Goal: Information Seeking & Learning: Learn about a topic

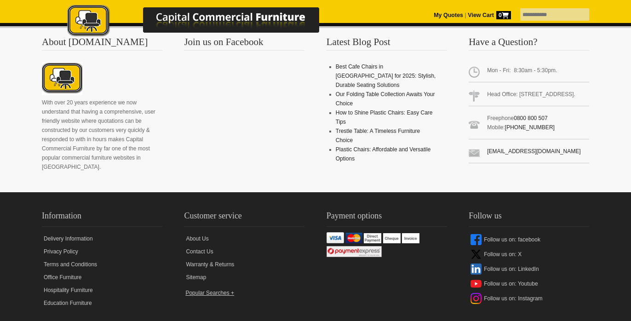
scroll to position [1043, 0]
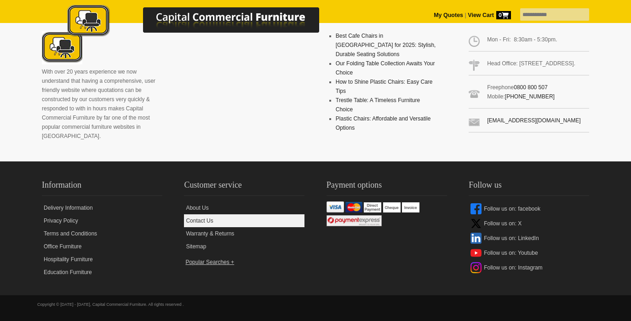
click at [196, 220] on link "Contact Us" at bounding box center [244, 220] width 121 height 13
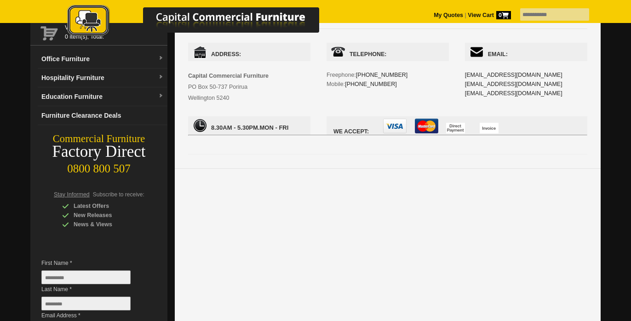
scroll to position [5, 0]
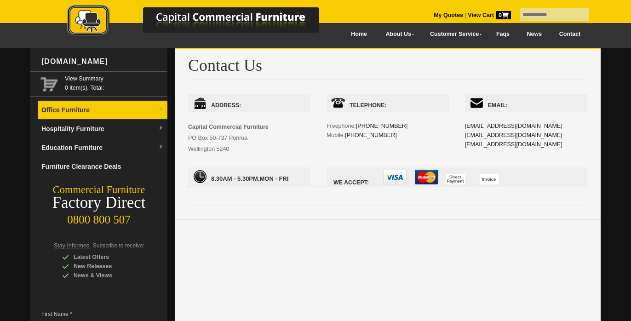
click at [108, 115] on link "Office Furniture" at bounding box center [103, 110] width 130 height 19
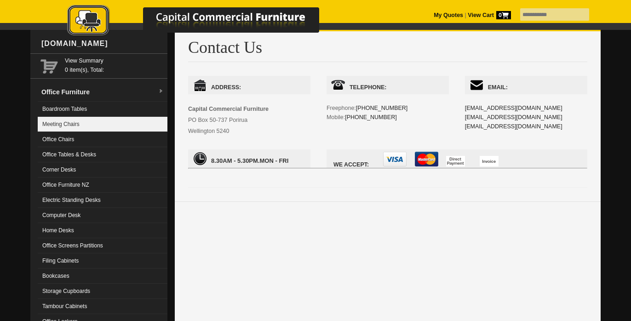
scroll to position [0, 0]
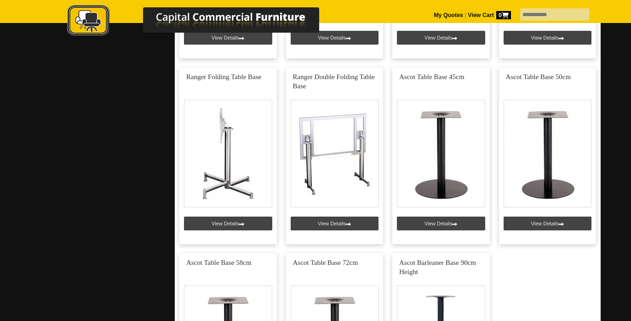
scroll to position [537, 0]
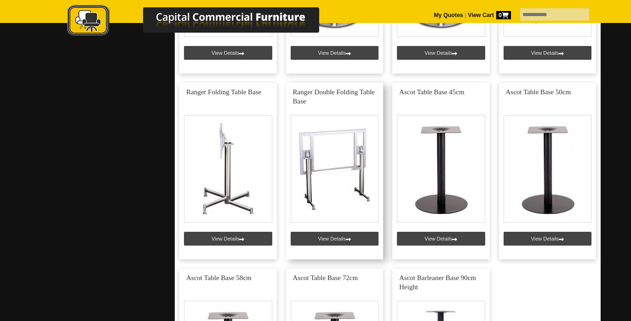
click at [328, 176] on link at bounding box center [335, 171] width 98 height 177
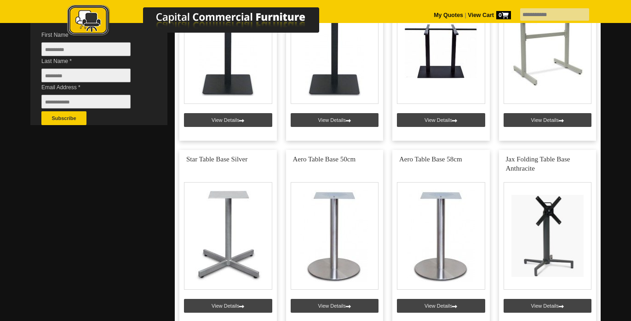
scroll to position [215, 0]
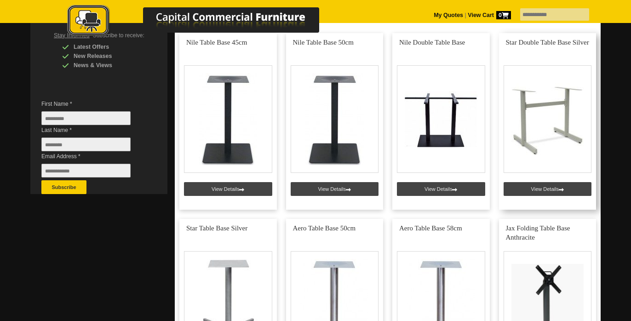
click at [538, 127] on link at bounding box center [548, 121] width 98 height 177
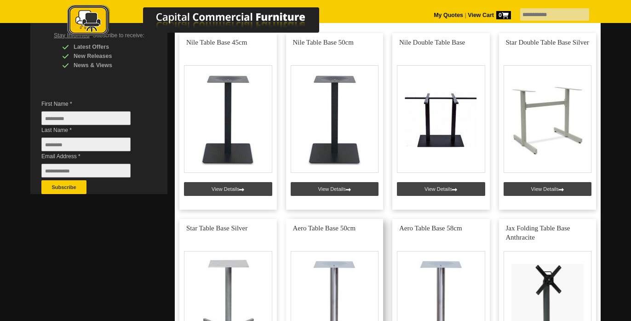
scroll to position [169, 0]
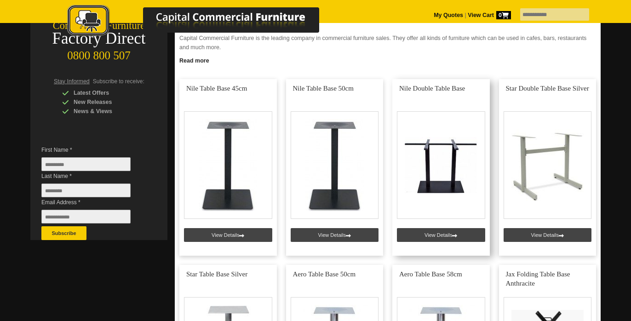
click at [457, 160] on link at bounding box center [441, 167] width 98 height 177
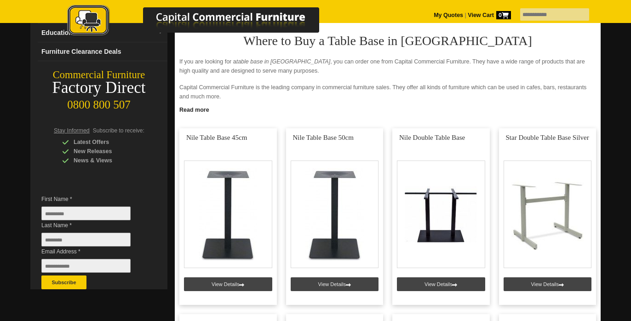
scroll to position [31, 0]
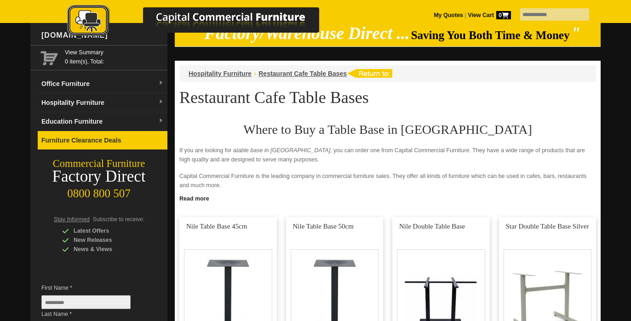
click at [98, 142] on link "Furniture Clearance Deals" at bounding box center [103, 140] width 130 height 19
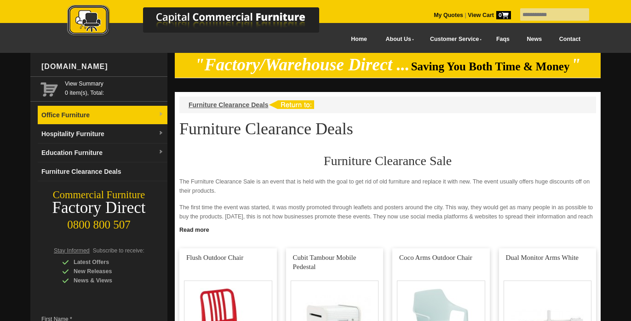
click at [109, 119] on link "Office Furniture" at bounding box center [103, 115] width 130 height 19
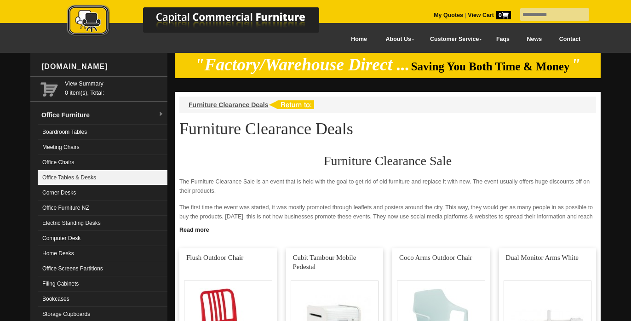
click at [97, 177] on link "Office Tables & Desks" at bounding box center [103, 177] width 130 height 15
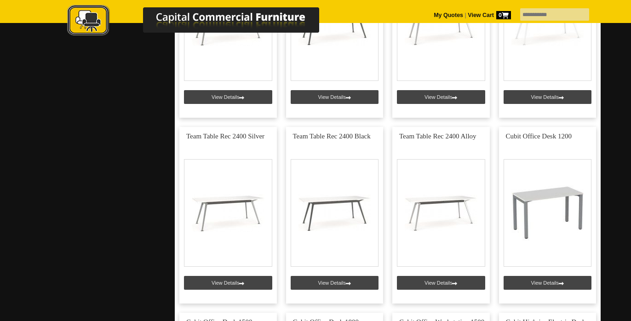
scroll to position [1840, 0]
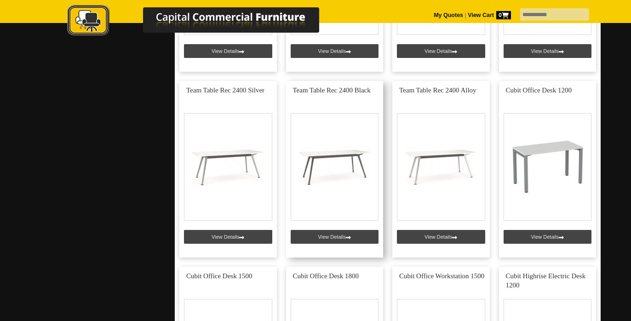
click at [330, 237] on link at bounding box center [335, 169] width 98 height 177
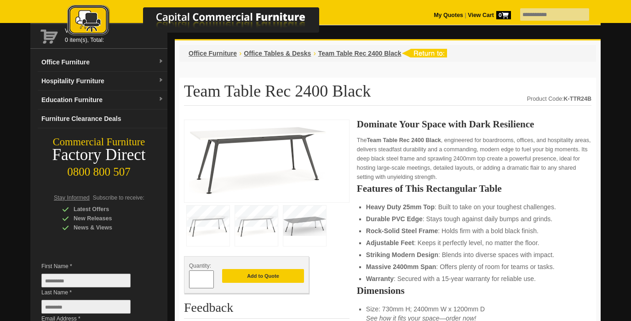
scroll to position [46, 0]
